Goal: Task Accomplishment & Management: Use online tool/utility

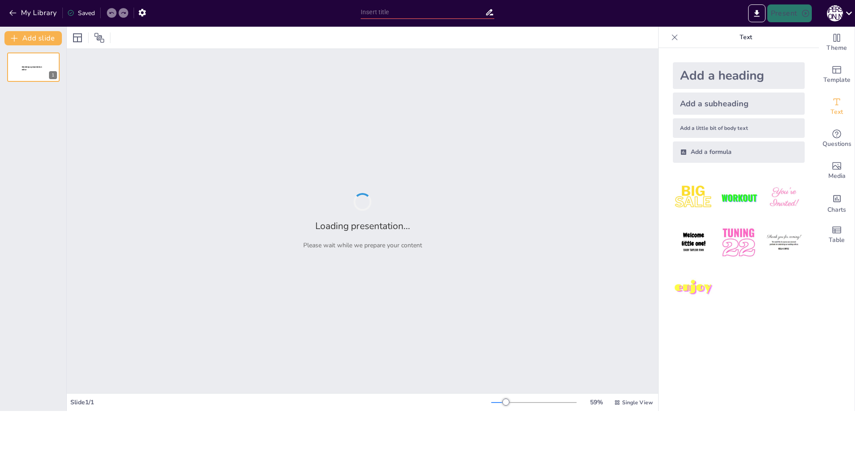
type input "Как генеративные нейросети могут упростить создание презентаций"
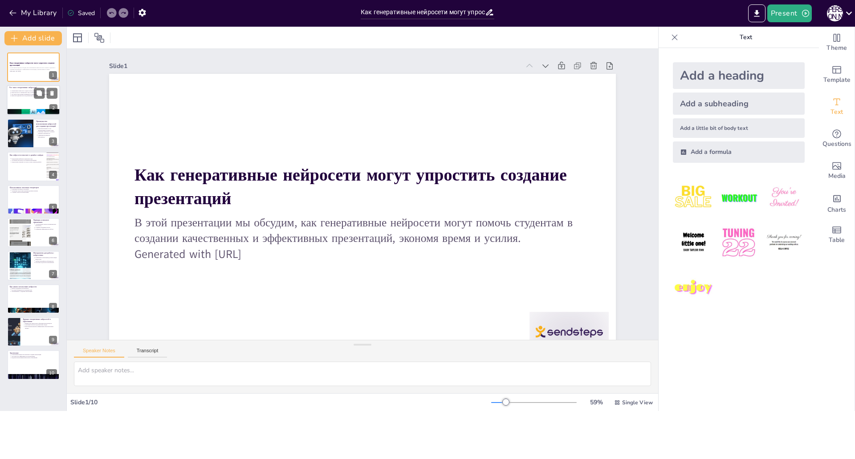
click at [18, 89] on p "Что такое генеративные нейросети?" at bounding box center [33, 88] width 48 height 3
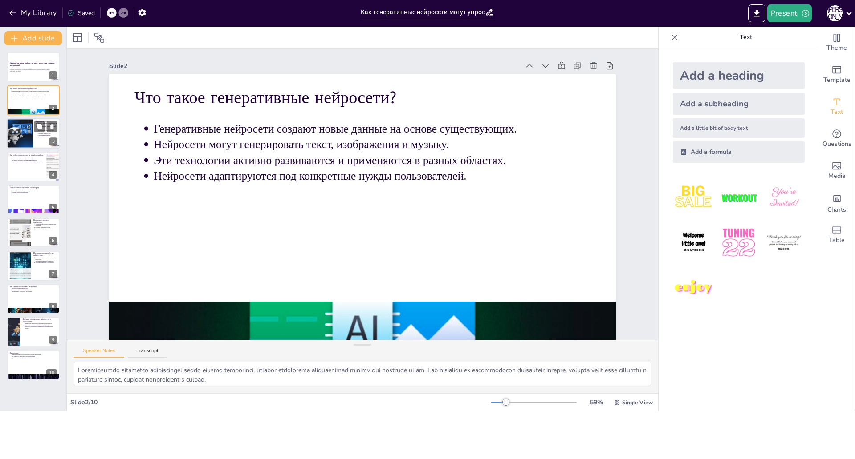
click at [23, 132] on div at bounding box center [20, 133] width 58 height 30
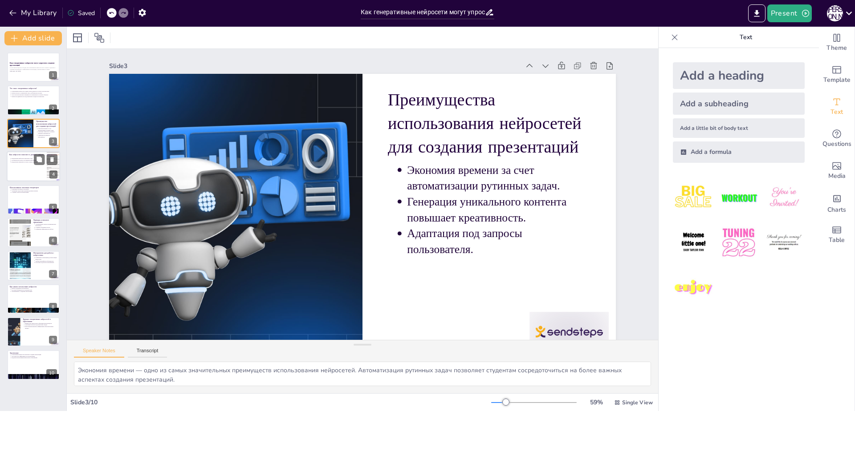
click at [36, 170] on div at bounding box center [33, 166] width 53 height 30
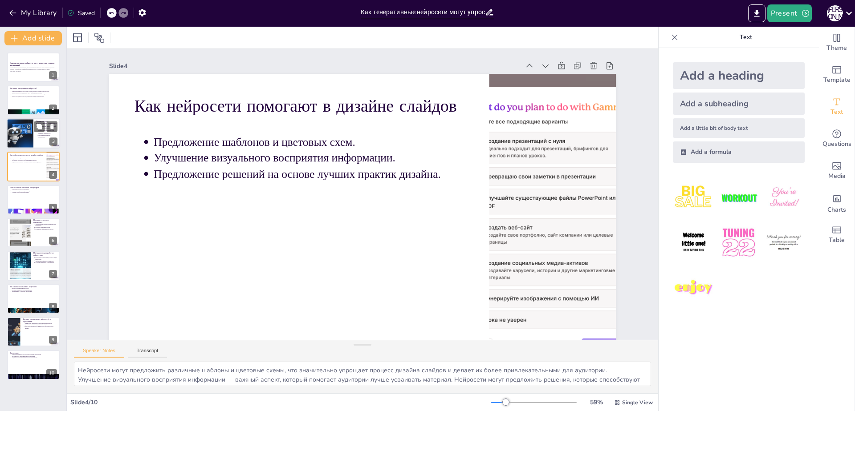
click at [31, 142] on div at bounding box center [20, 133] width 58 height 30
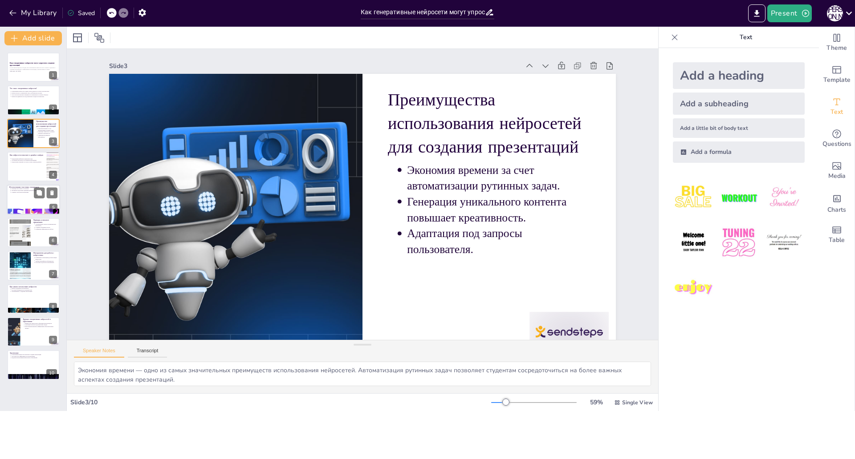
click at [16, 196] on div at bounding box center [33, 200] width 53 height 30
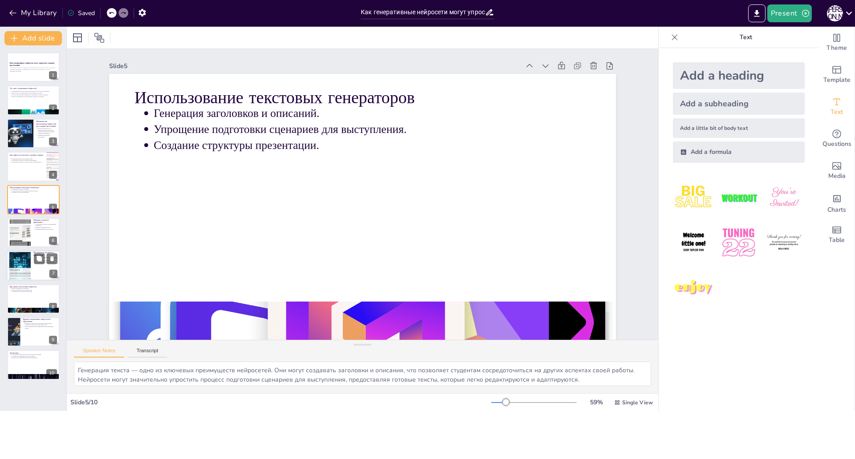
click at [20, 274] on div at bounding box center [20, 265] width 48 height 27
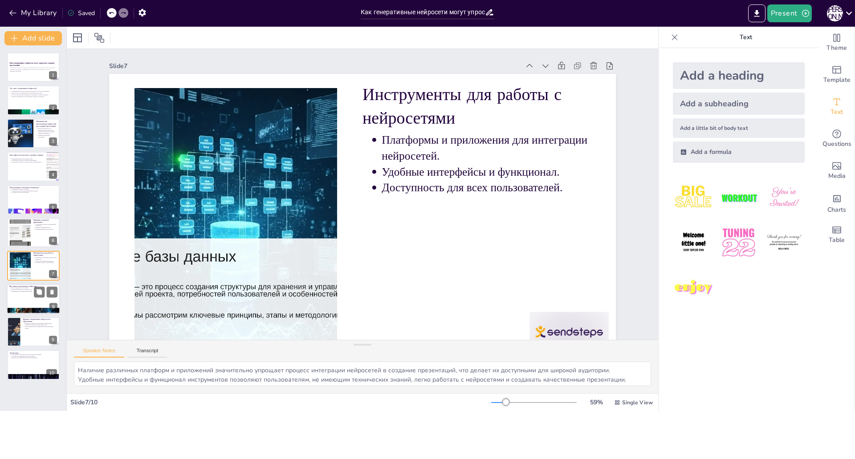
click at [30, 306] on div at bounding box center [33, 299] width 53 height 30
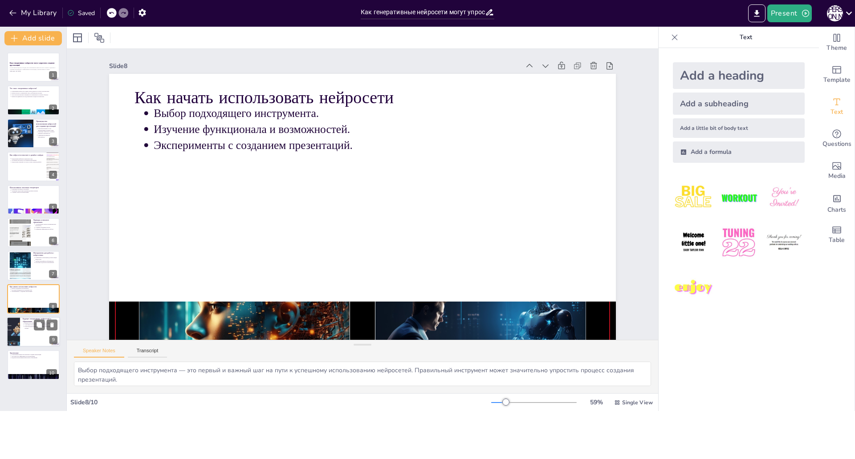
click at [16, 339] on div at bounding box center [13, 332] width 40 height 30
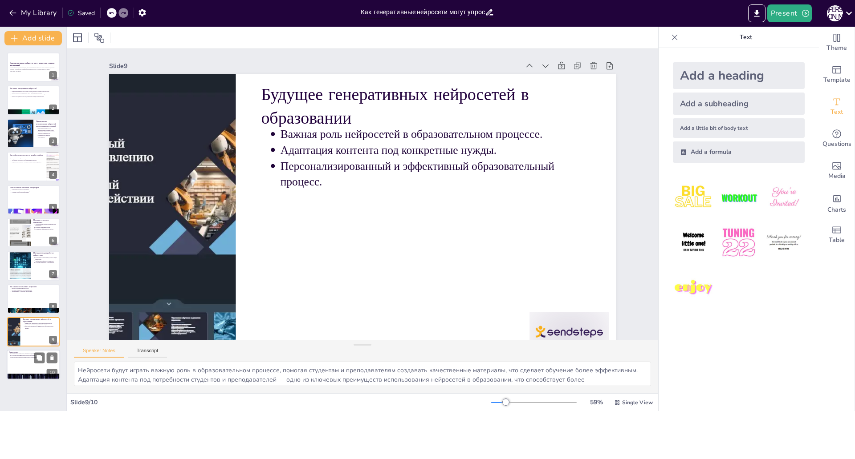
click at [20, 360] on div at bounding box center [33, 365] width 53 height 30
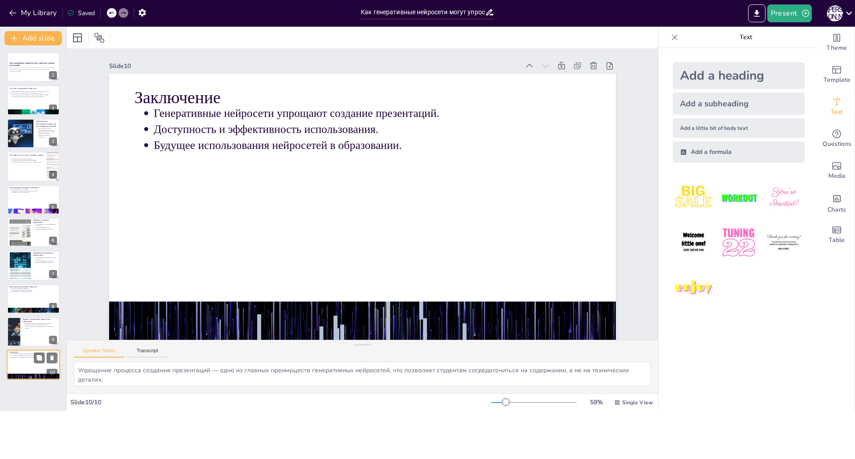
scroll to position [22, 0]
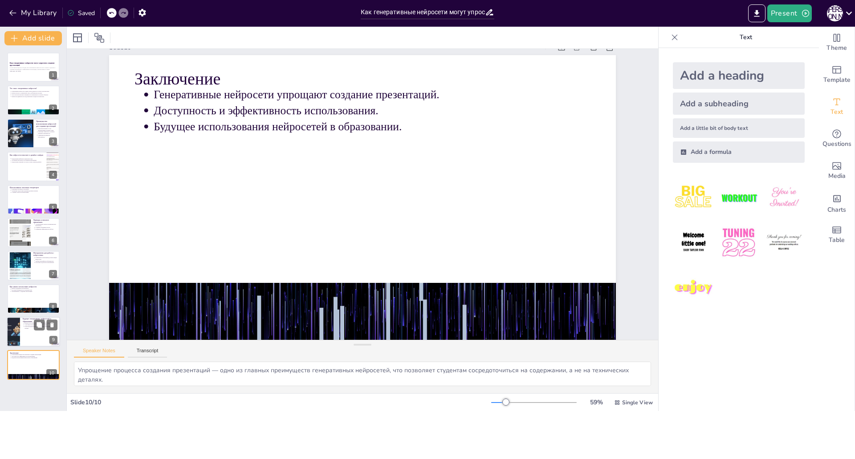
click at [37, 345] on div at bounding box center [33, 332] width 53 height 30
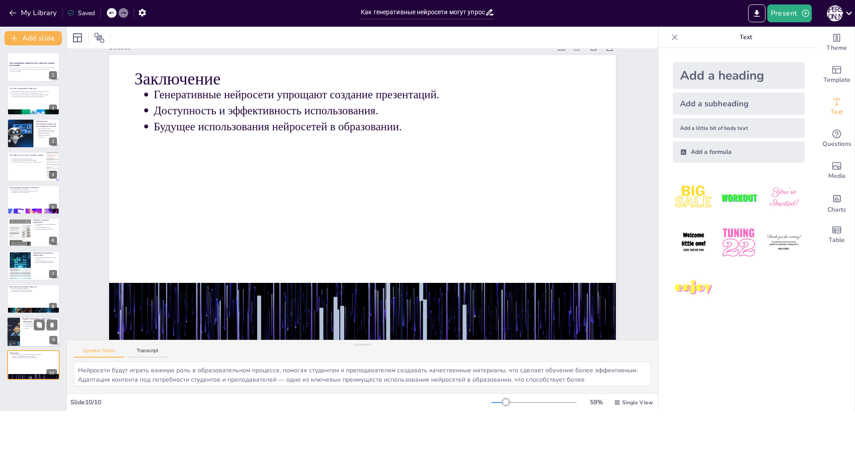
scroll to position [0, 0]
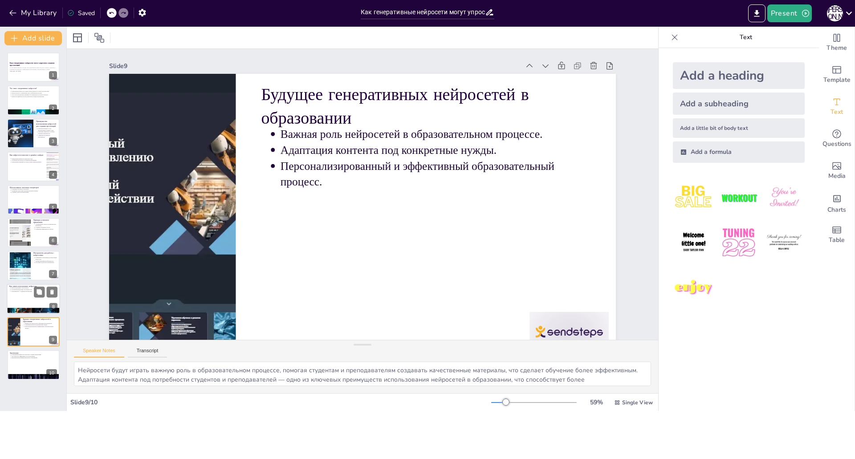
click at [26, 298] on div at bounding box center [33, 299] width 53 height 30
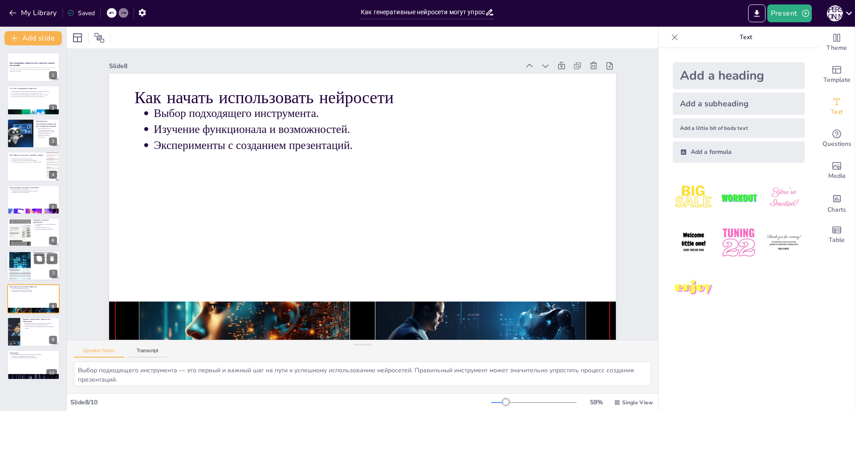
click at [22, 268] on div at bounding box center [20, 265] width 48 height 27
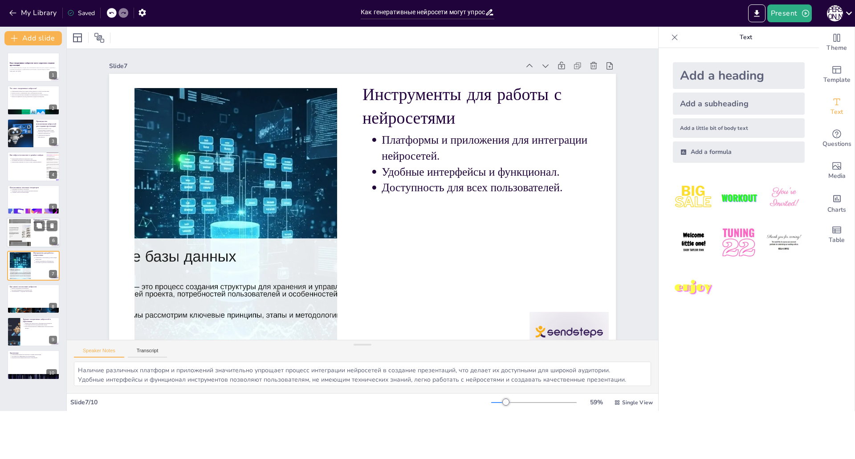
click at [23, 237] on div at bounding box center [20, 232] width 40 height 27
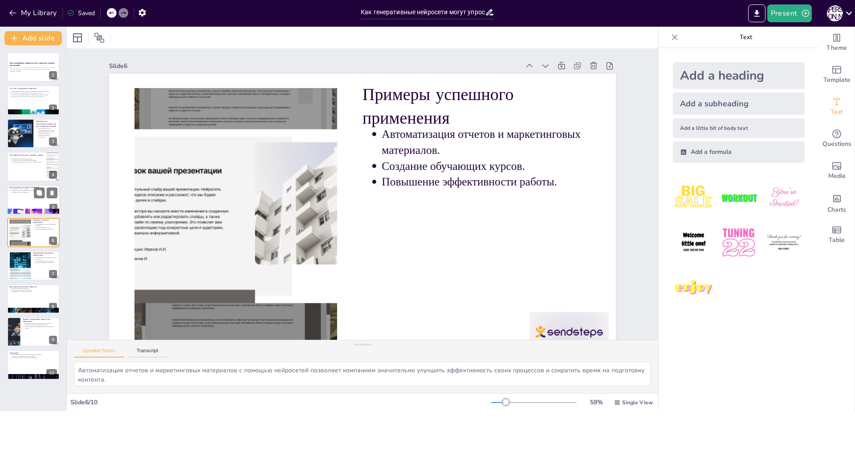
click at [24, 207] on div at bounding box center [33, 200] width 53 height 30
type textarea "Генерация текста — одно из ключевых преимуществ нейросетей. Они могут создавать…"
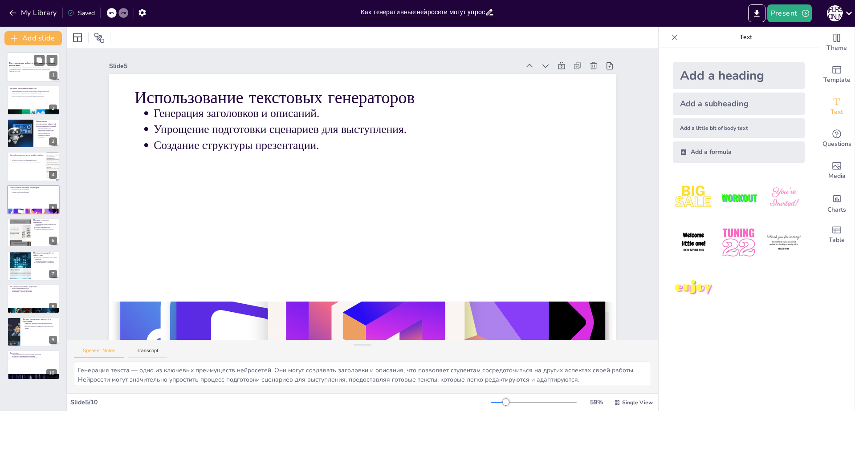
click at [24, 75] on div at bounding box center [33, 67] width 53 height 30
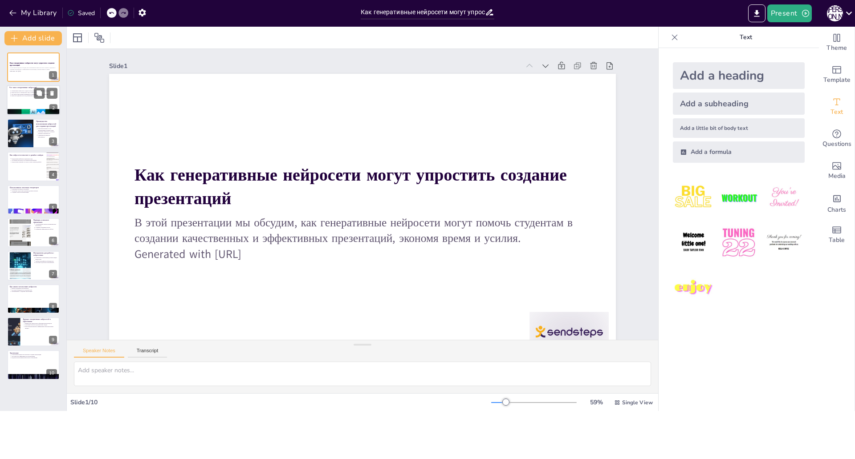
click at [29, 109] on div at bounding box center [33, 112] width 53 height 33
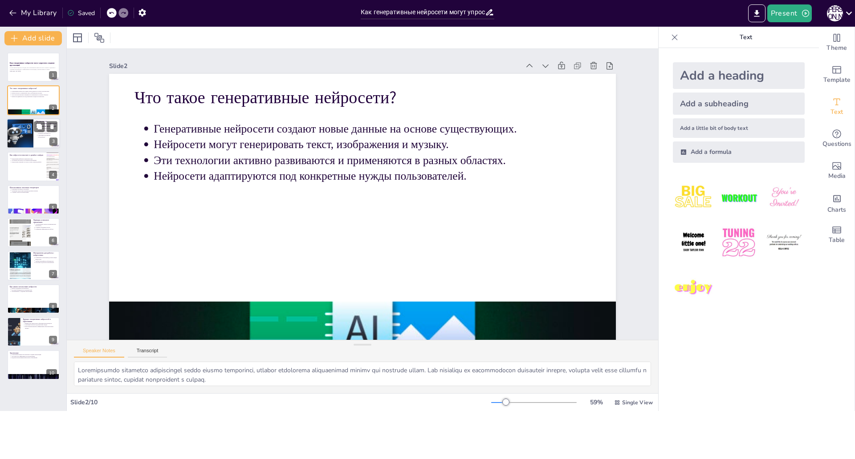
click at [25, 136] on div at bounding box center [20, 133] width 58 height 30
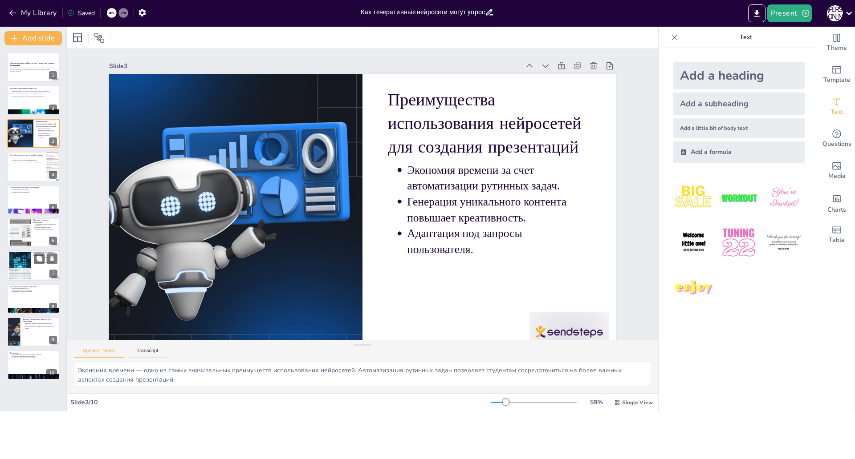
click at [24, 256] on div at bounding box center [20, 265] width 48 height 27
type textarea "Наличие различных платформ и приложений значительно упрощает процесс интеграции…"
